Goal: Task Accomplishment & Management: Complete application form

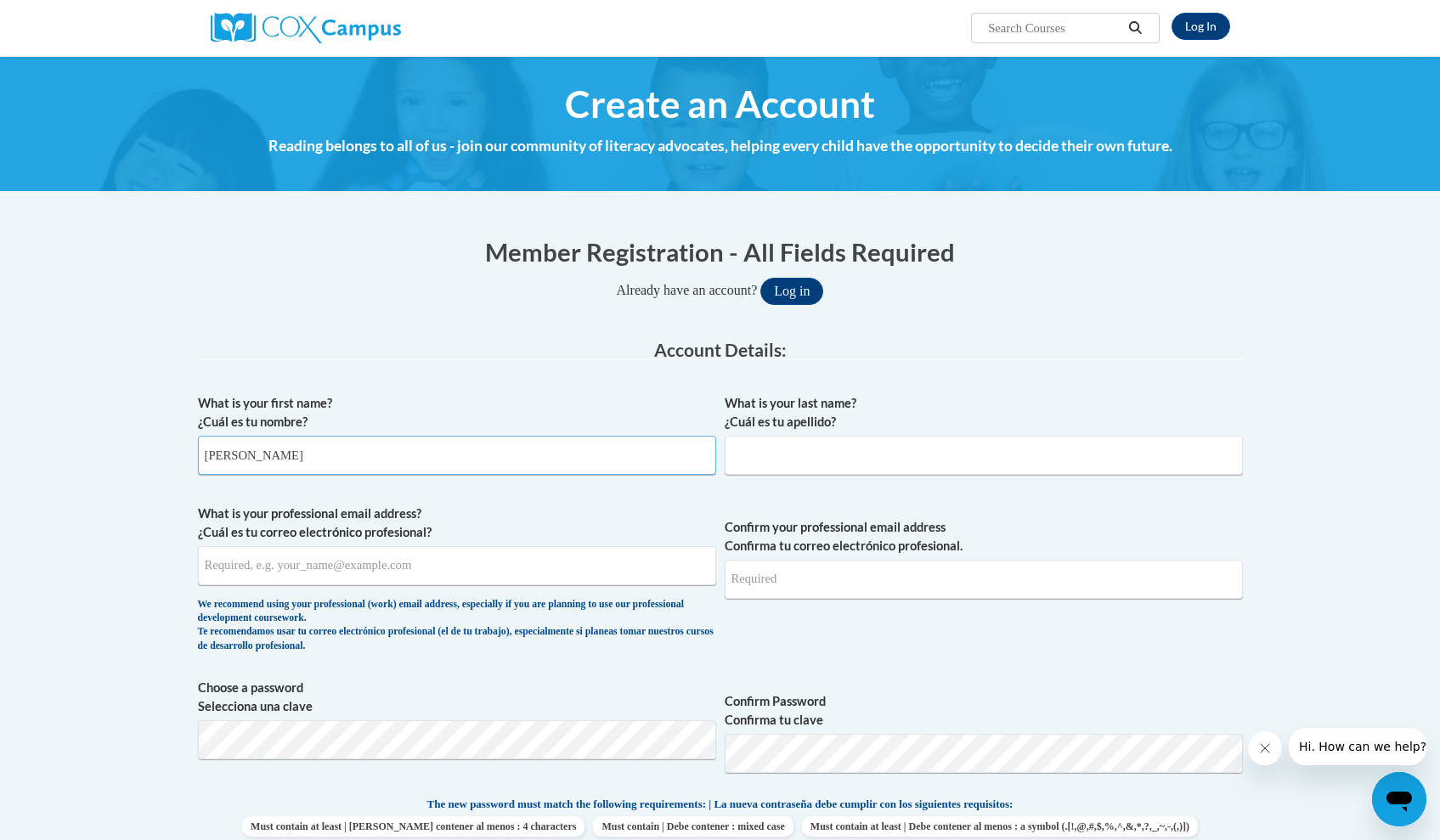
type input "Ashton"
type input "Prescott"
click at [240, 563] on input "ashtonprescot@my.athens.edu" at bounding box center [457, 566] width 519 height 39
type input "aprescot@my.athens.edu"
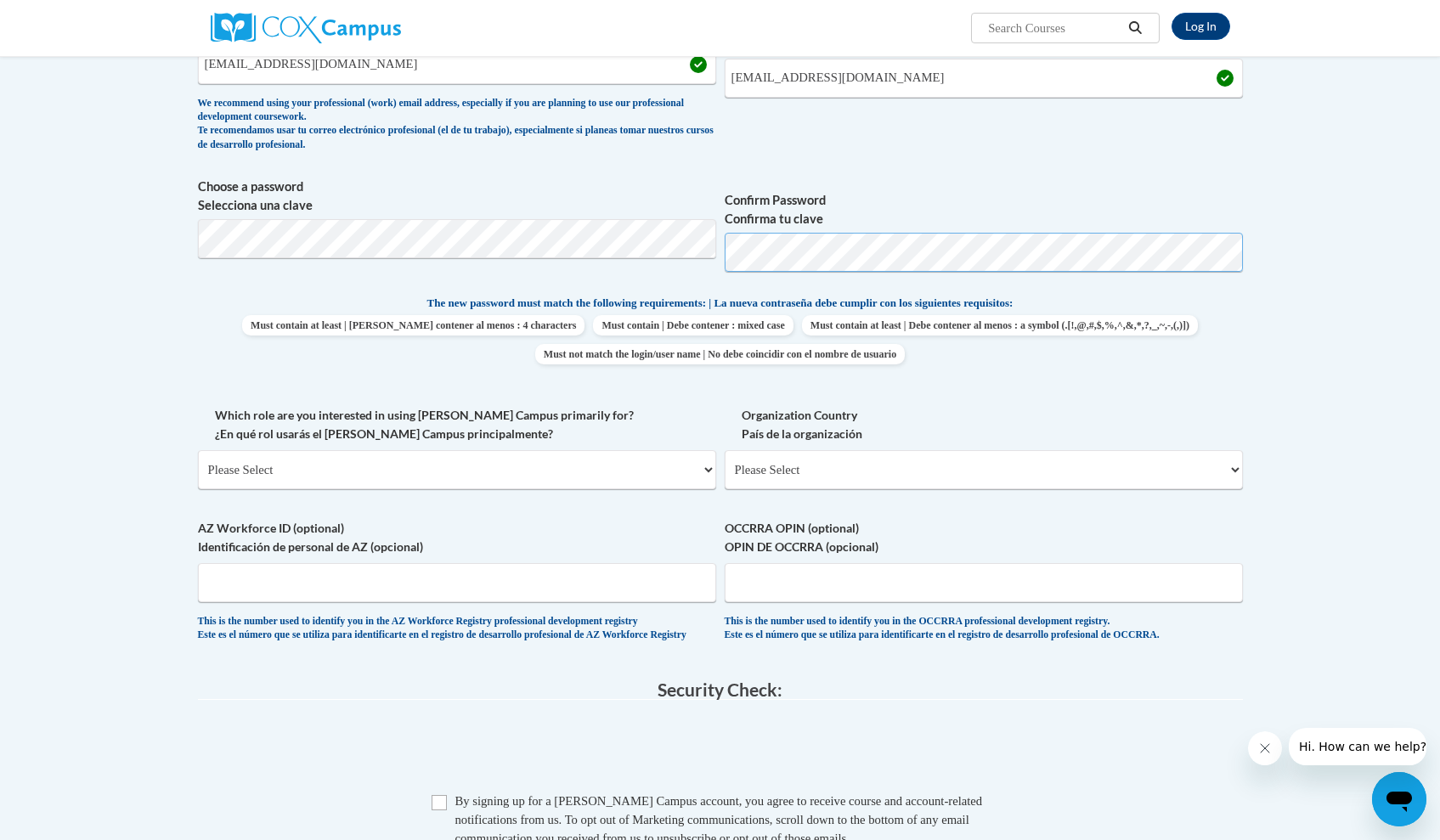
scroll to position [501, 0]
select select "5a18ea06-2b54-4451-96f2-d152daf9eac5"
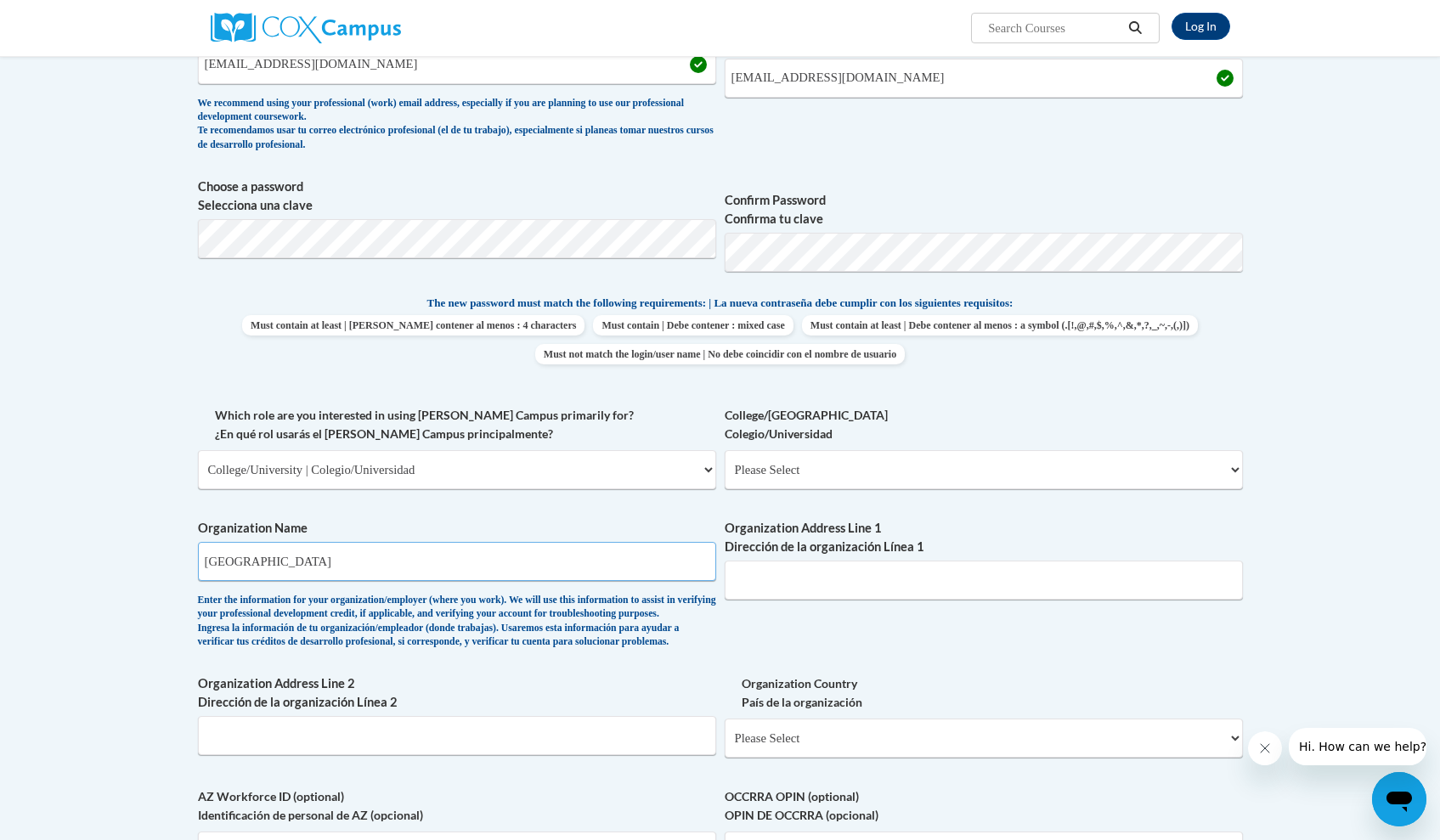
type input "Athens State University"
type input "300 N Beaty St."
select select "ad49bcad-a171-4b2e-b99c-48b446064914"
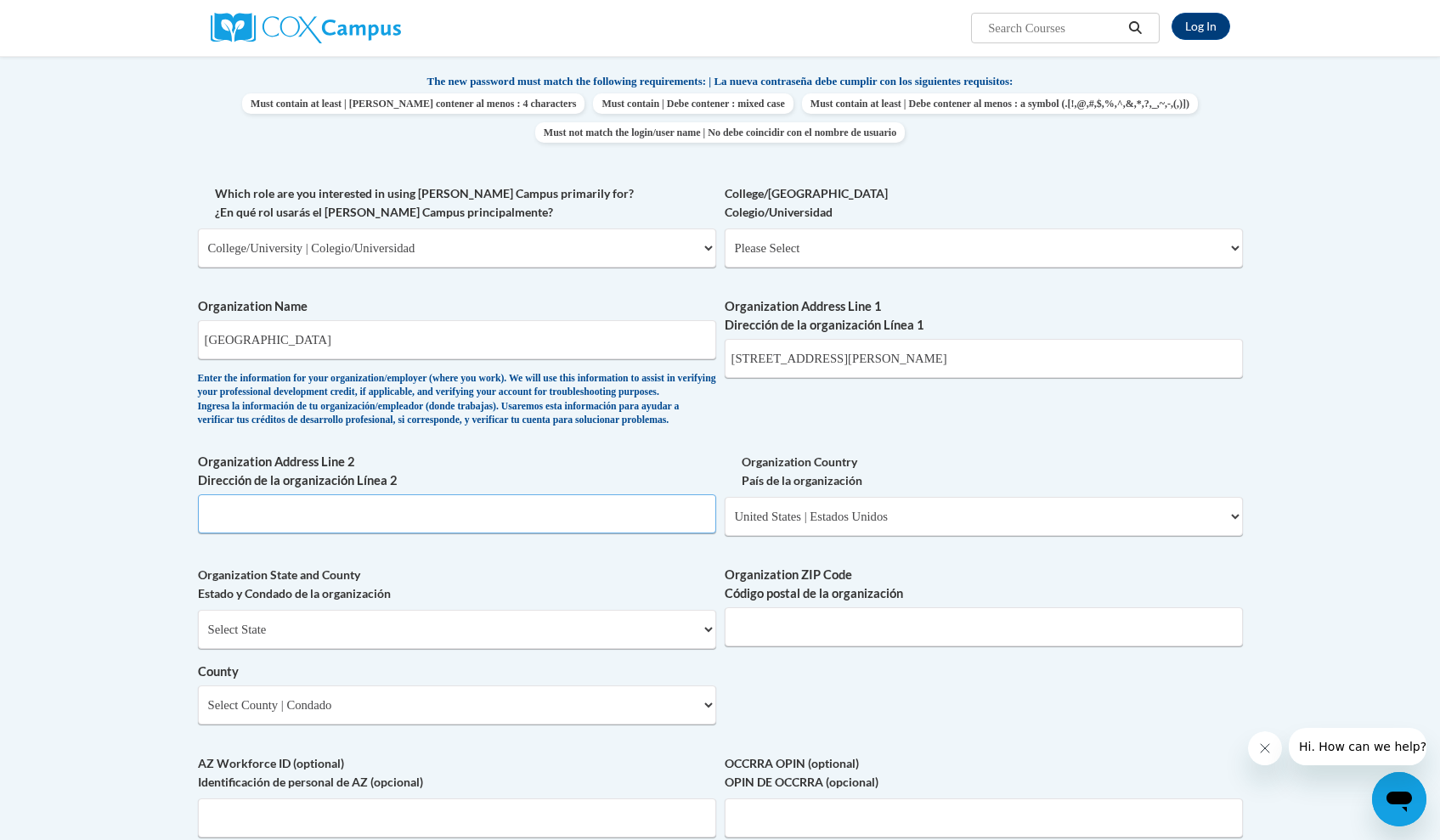
scroll to position [854, 0]
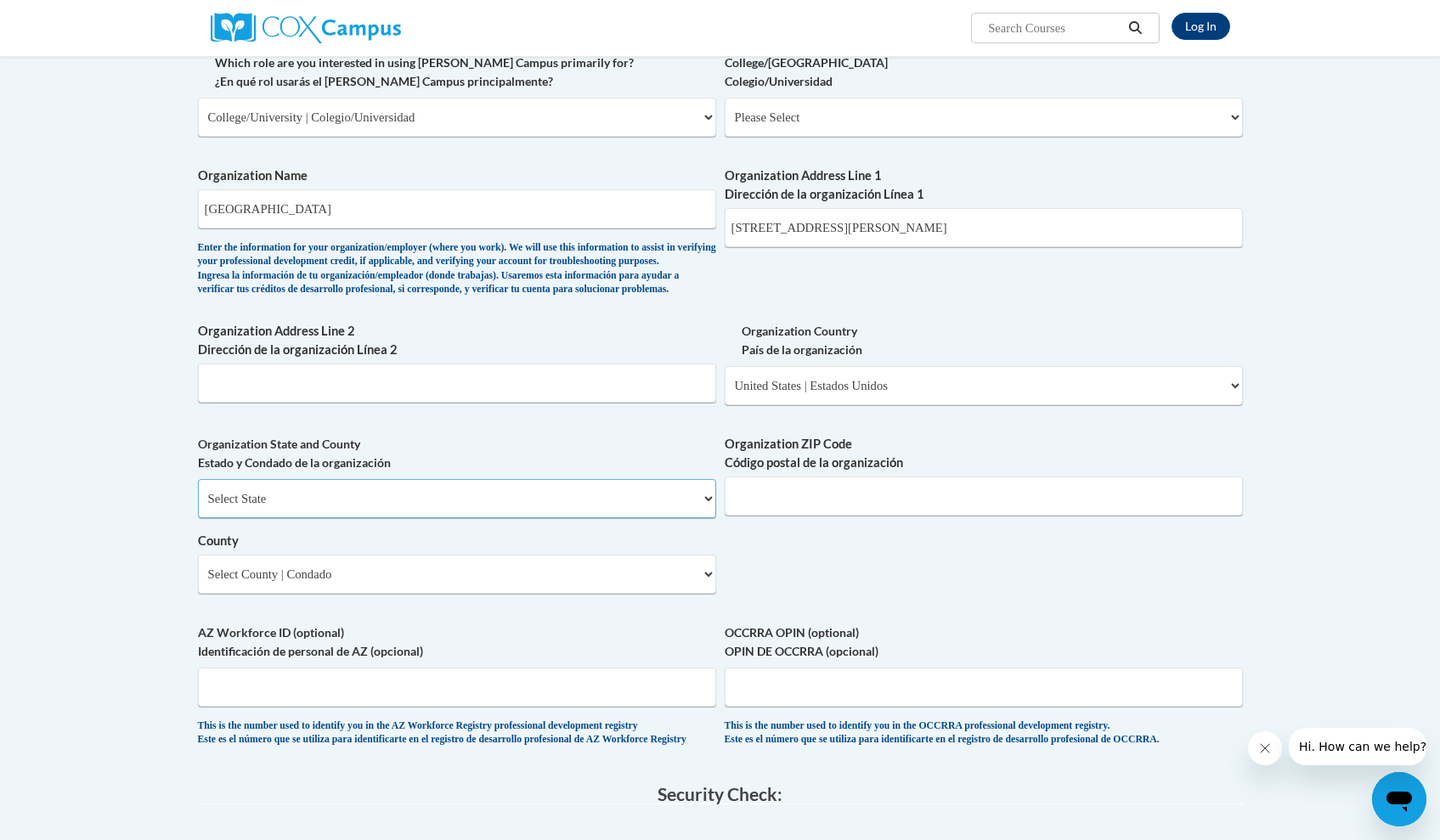
select select "Alabama"
type input "35611"
select select "Limestone"
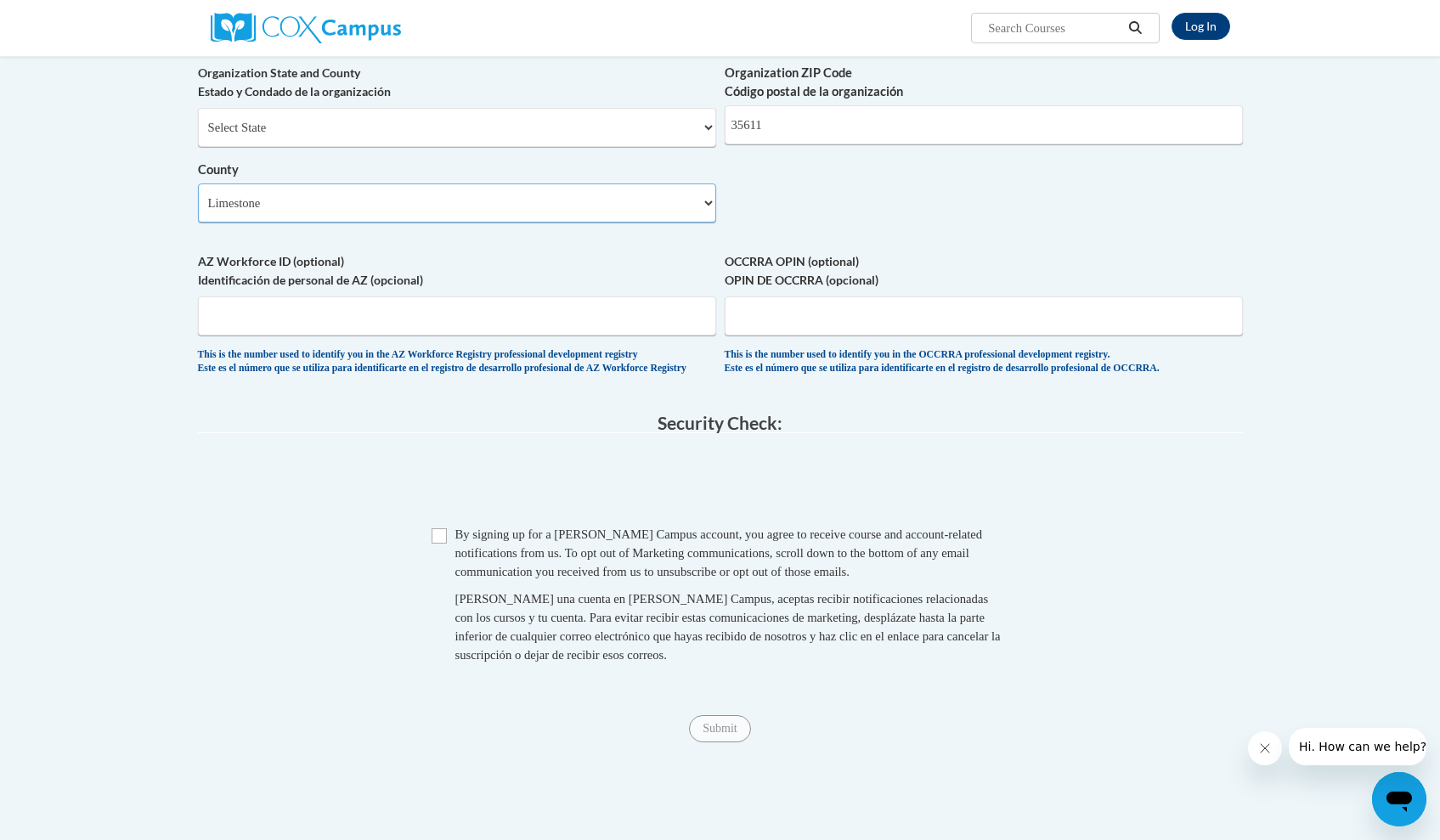
scroll to position [1222, 0]
click at [437, 546] on input "Checkbox" at bounding box center [439, 539] width 15 height 15
checkbox input "true"
click at [712, 745] on input "Submit" at bounding box center [720, 731] width 61 height 27
